Goal: Task Accomplishment & Management: Use online tool/utility

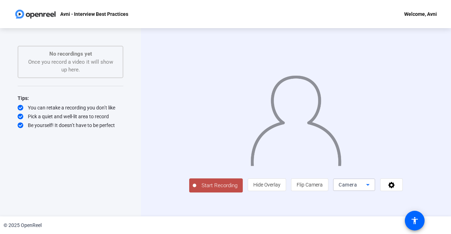
click at [366, 189] on div "Camera" at bounding box center [351, 185] width 27 height 8
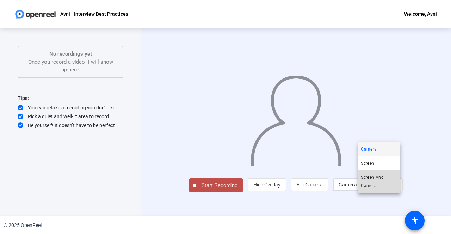
click at [370, 181] on span "Screen And Camera" at bounding box center [379, 181] width 37 height 17
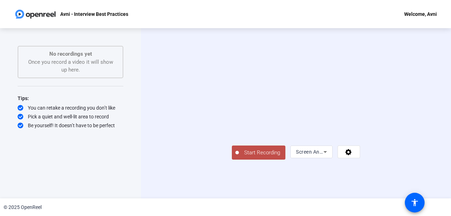
click at [424, 15] on div "Welcome, Avni" at bounding box center [420, 14] width 33 height 8
click at [329, 31] on div at bounding box center [225, 108] width 451 height 216
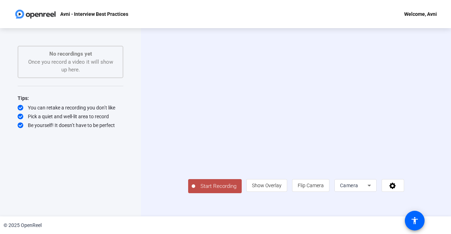
click at [43, 11] on img at bounding box center [35, 14] width 43 height 14
click at [40, 14] on img at bounding box center [35, 14] width 43 height 14
click at [22, 24] on div "Avni - Interview Best Practices Welcome, Avni" at bounding box center [225, 14] width 451 height 28
click at [404, 194] on span at bounding box center [393, 185] width 22 height 17
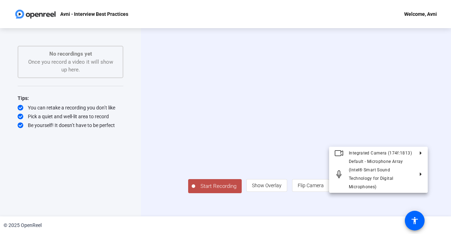
click at [285, 214] on div at bounding box center [225, 117] width 451 height 234
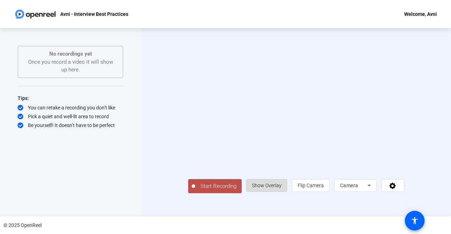
click at [281, 188] on span "Show Overlay" at bounding box center [267, 186] width 30 height 6
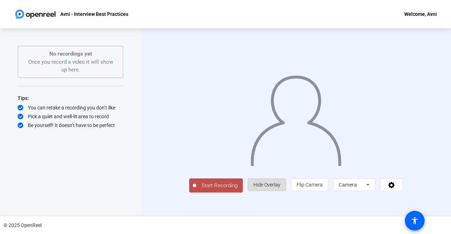
click at [280, 188] on span "Hide Overlay" at bounding box center [266, 185] width 27 height 6
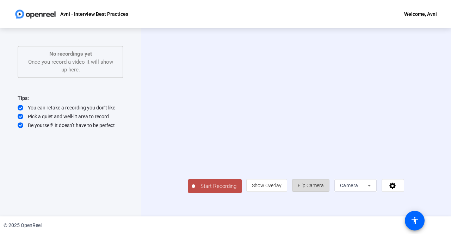
click at [324, 188] on span "Flip Camera" at bounding box center [311, 186] width 26 height 6
click at [367, 190] on div "Camera" at bounding box center [353, 185] width 27 height 8
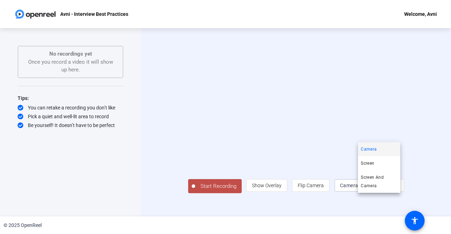
click at [364, 216] on div at bounding box center [225, 117] width 451 height 234
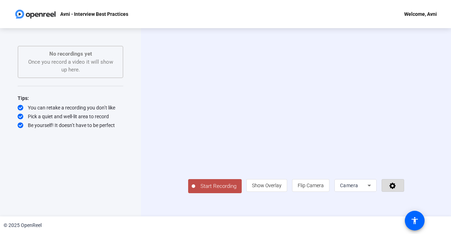
click at [404, 194] on span at bounding box center [393, 185] width 22 height 17
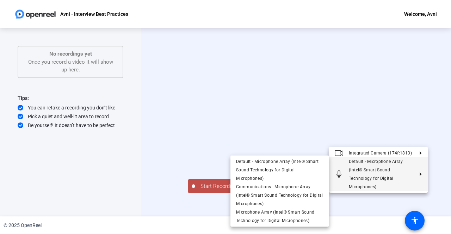
click at [370, 216] on div at bounding box center [225, 117] width 451 height 234
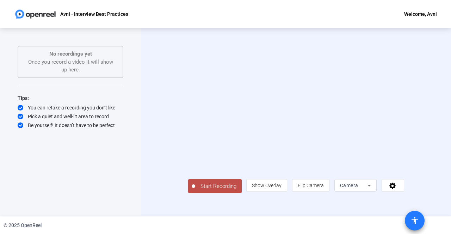
click at [416, 225] on span at bounding box center [414, 220] width 17 height 17
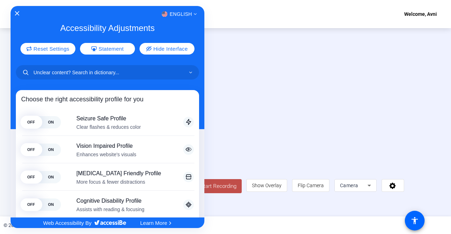
click at [416, 17] on div at bounding box center [225, 117] width 451 height 234
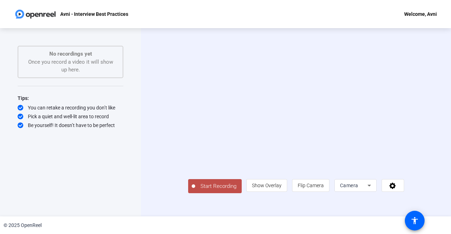
click at [416, 17] on div "Welcome, Avni" at bounding box center [420, 14] width 33 height 8
click at [358, 17] on div at bounding box center [225, 117] width 451 height 234
click at [41, 14] on img at bounding box center [35, 14] width 43 height 14
